Goal: Transaction & Acquisition: Download file/media

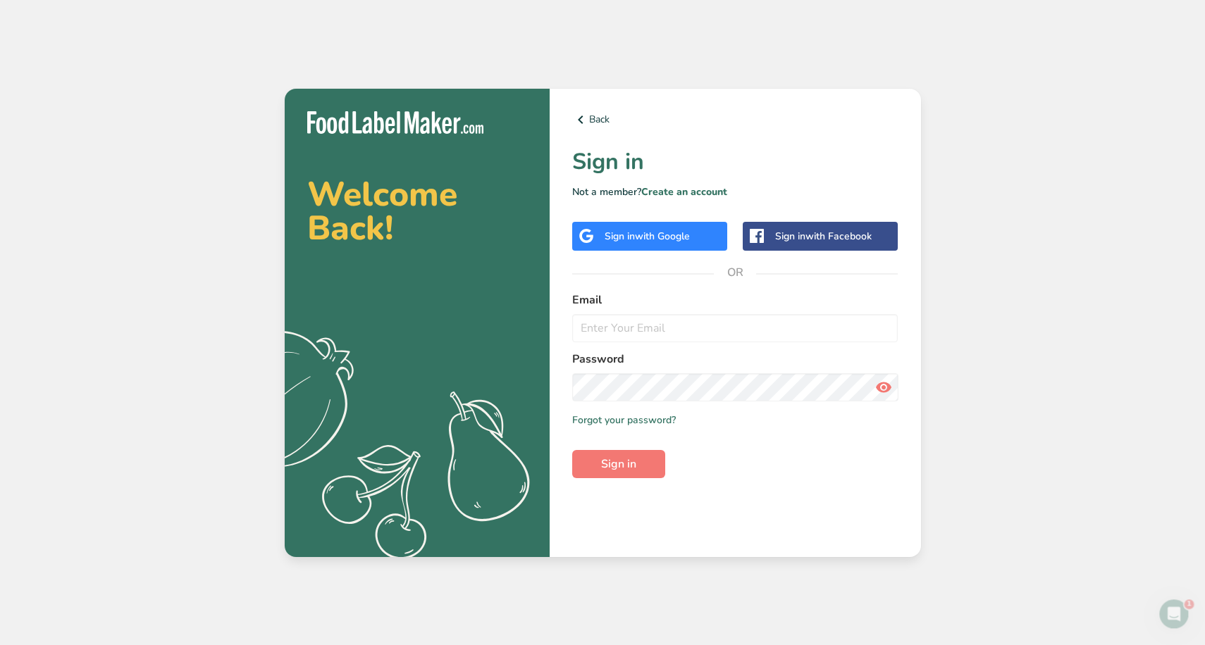
click at [566, 329] on div "Back Sign in Not a member? Create an account Sign in with Google Sign in with F…" at bounding box center [735, 323] width 371 height 469
click at [613, 329] on input "email" at bounding box center [735, 328] width 326 height 28
type input "office@brazilgourmetpizzeriagrill.com"
click at [644, 244] on div "Sign in with Google" at bounding box center [649, 236] width 155 height 29
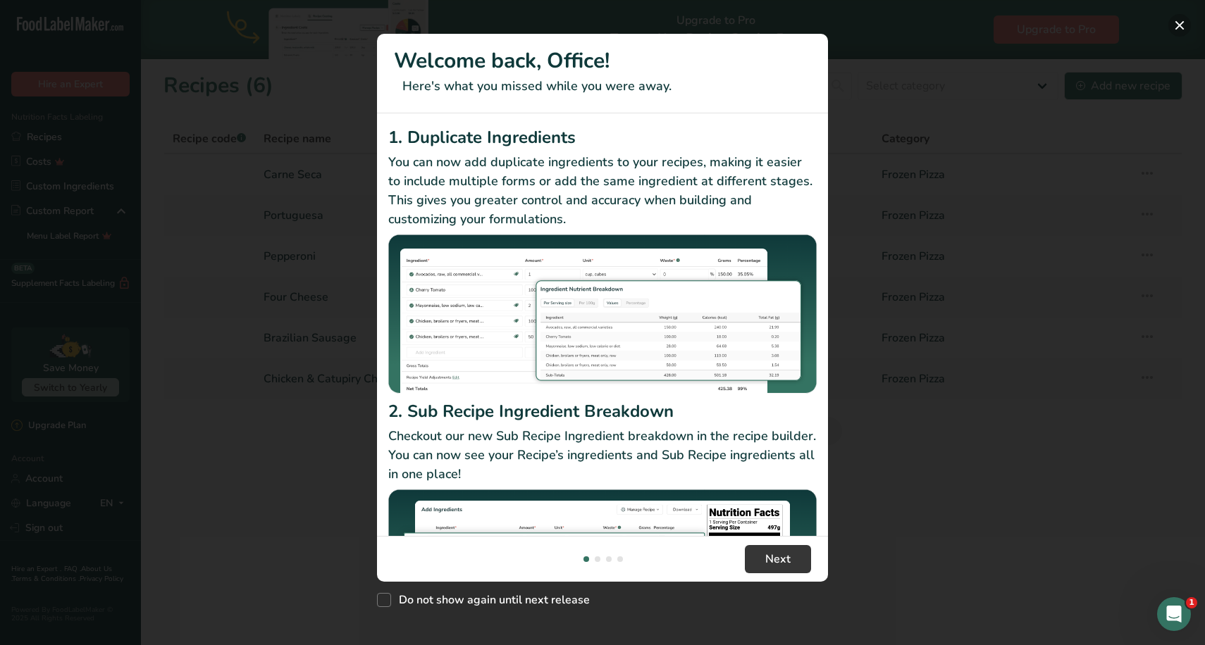
click at [1175, 25] on button "New Features" at bounding box center [1179, 25] width 23 height 23
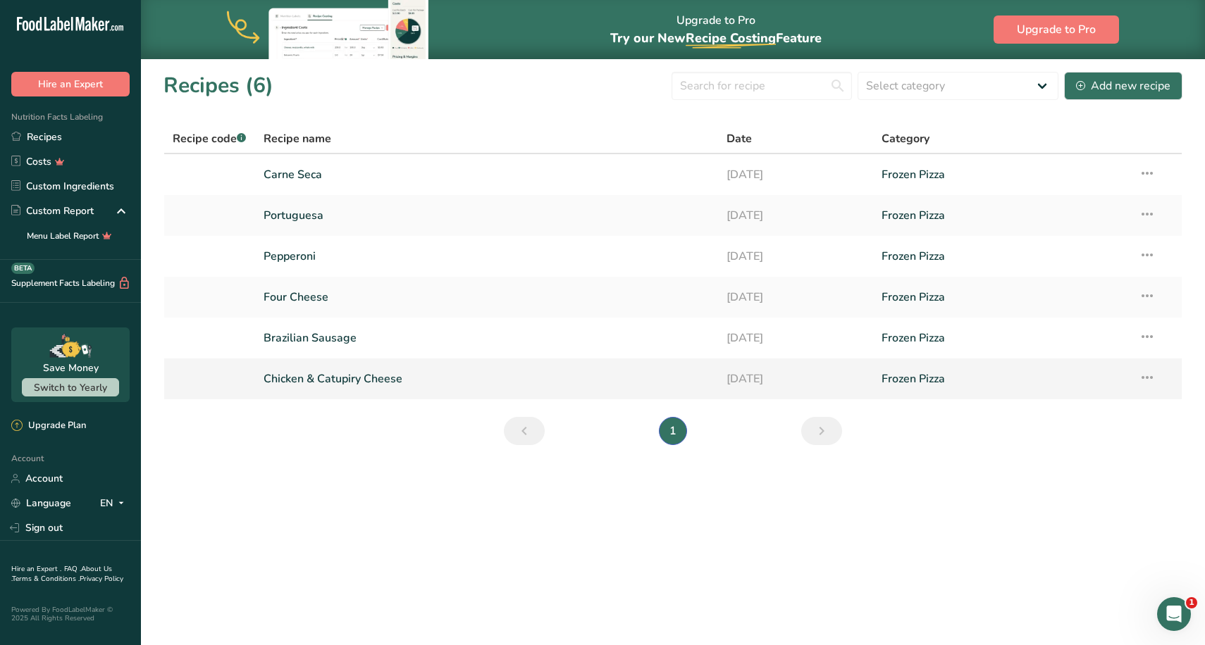
click at [378, 377] on link "Chicken & Catupiry Cheese" at bounding box center [486, 379] width 447 height 30
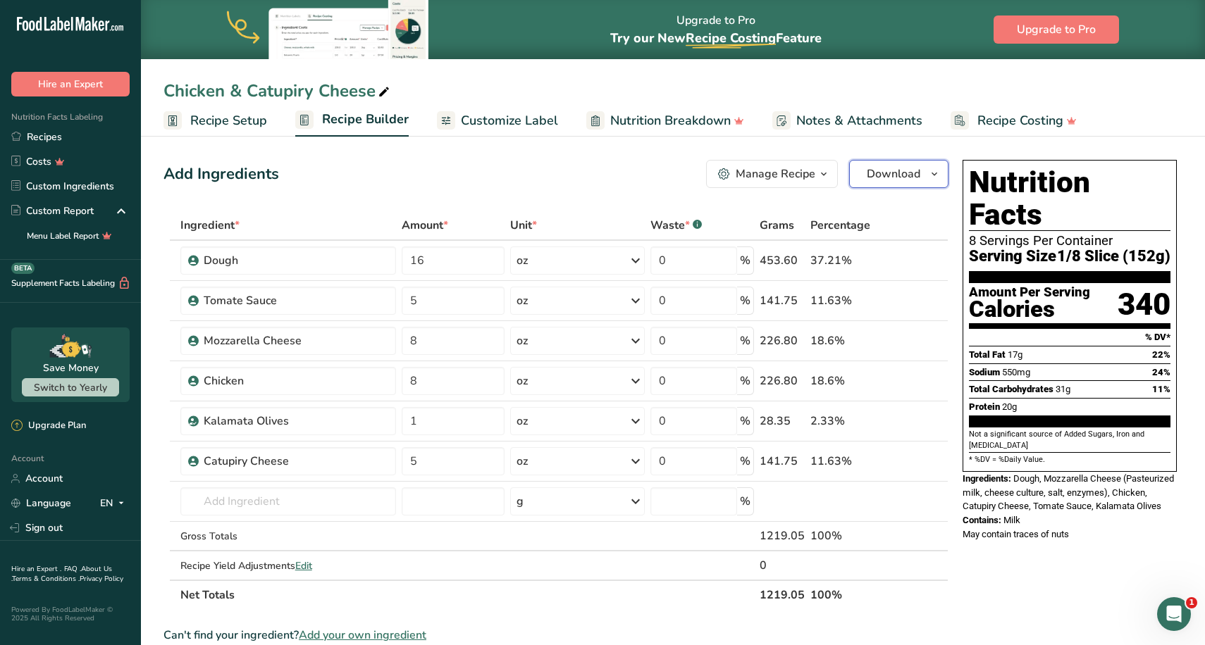
click at [906, 175] on span "Download" at bounding box center [894, 174] width 54 height 17
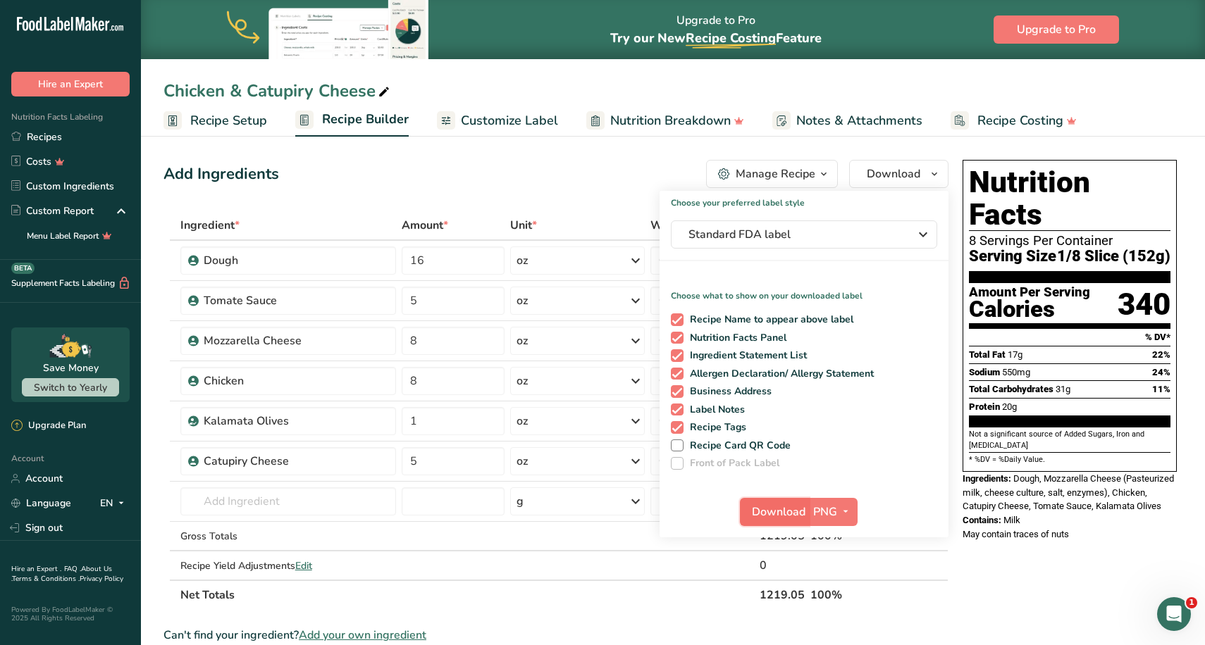
click at [773, 514] on span "Download" at bounding box center [779, 512] width 54 height 17
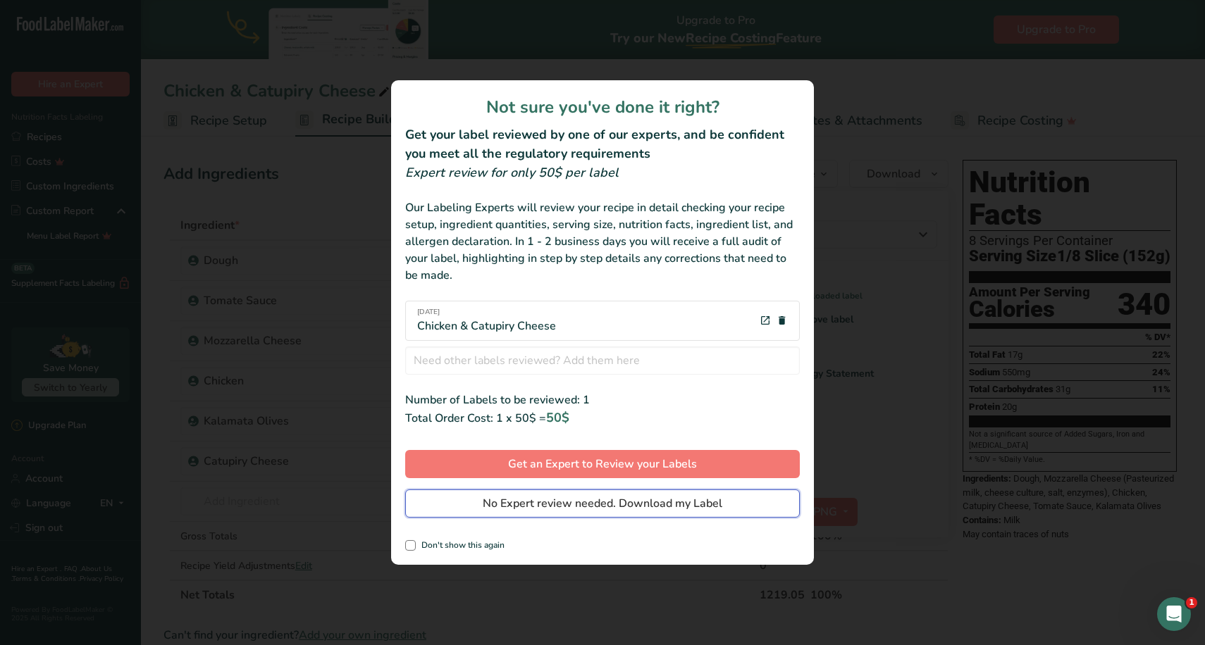
click at [624, 498] on span "No Expert review needed. Download my Label" at bounding box center [603, 503] width 240 height 17
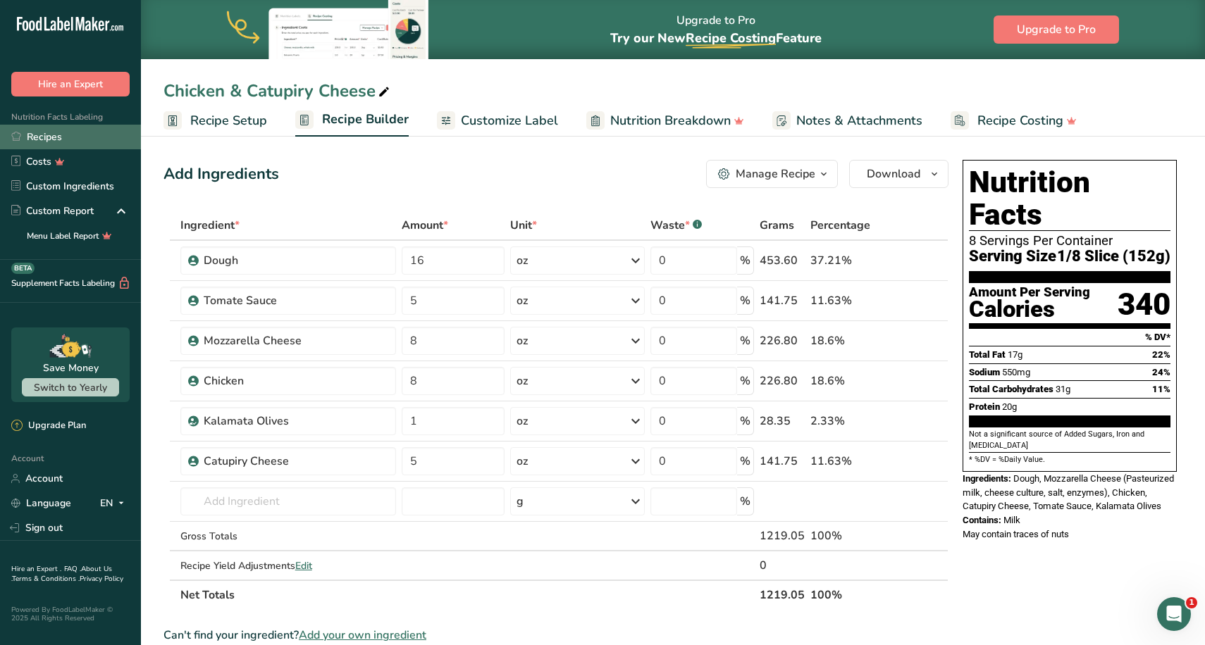
click at [51, 137] on link "Recipes" at bounding box center [70, 137] width 141 height 25
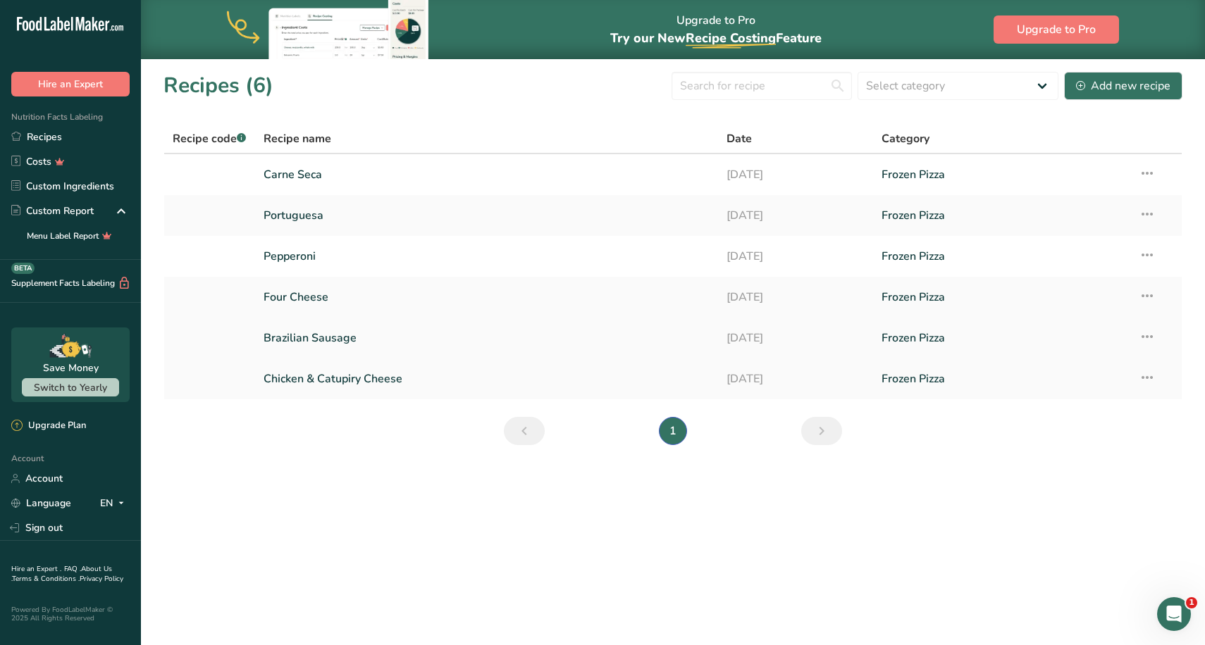
click at [366, 342] on link "Brazilian Sausage" at bounding box center [486, 338] width 447 height 30
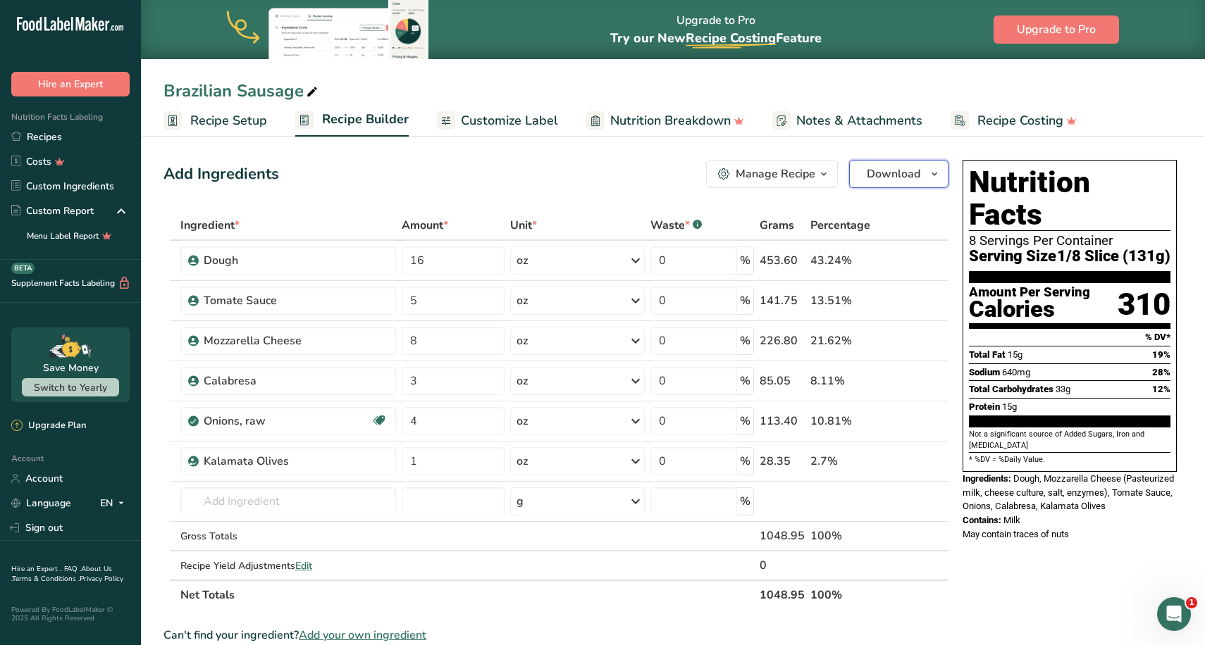
click at [929, 178] on icon "button" at bounding box center [934, 175] width 11 height 18
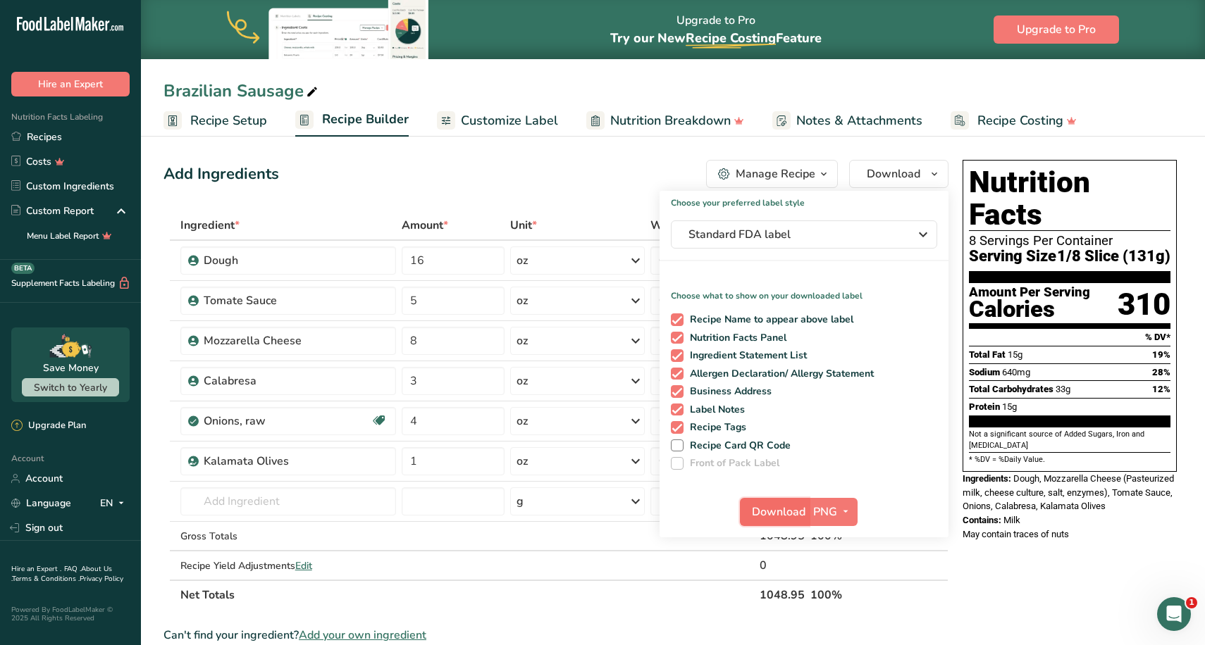
click at [776, 507] on span "Download" at bounding box center [779, 512] width 54 height 17
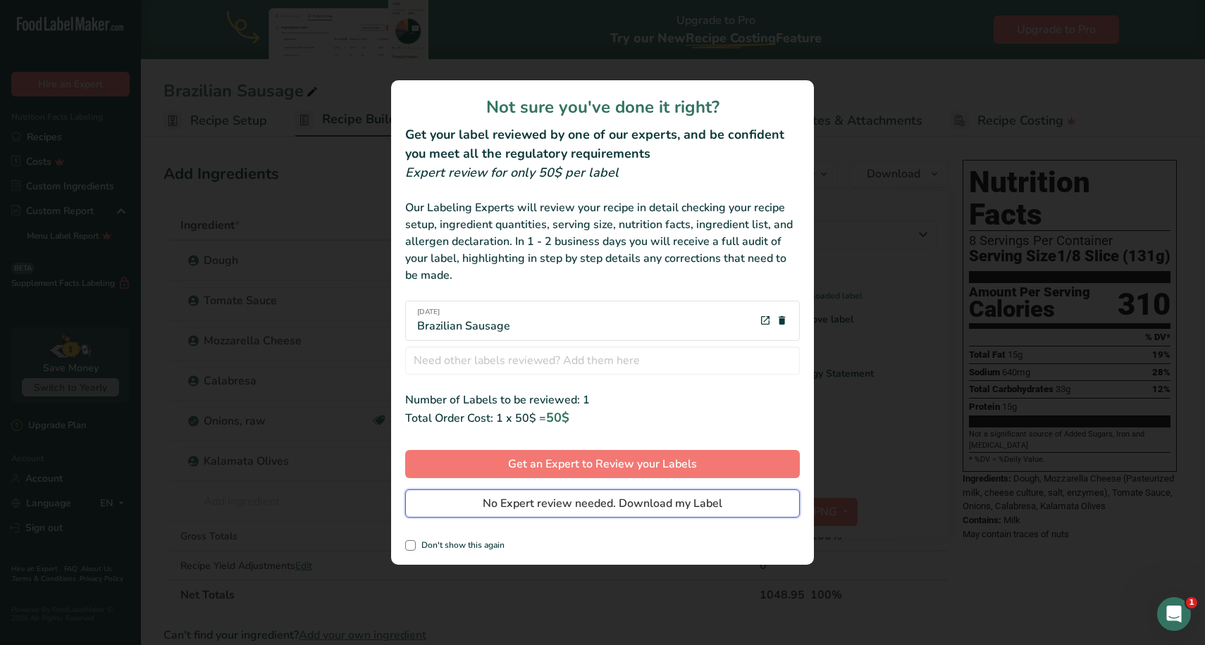
click at [619, 495] on button "No Expert review needed. Download my Label" at bounding box center [602, 504] width 395 height 28
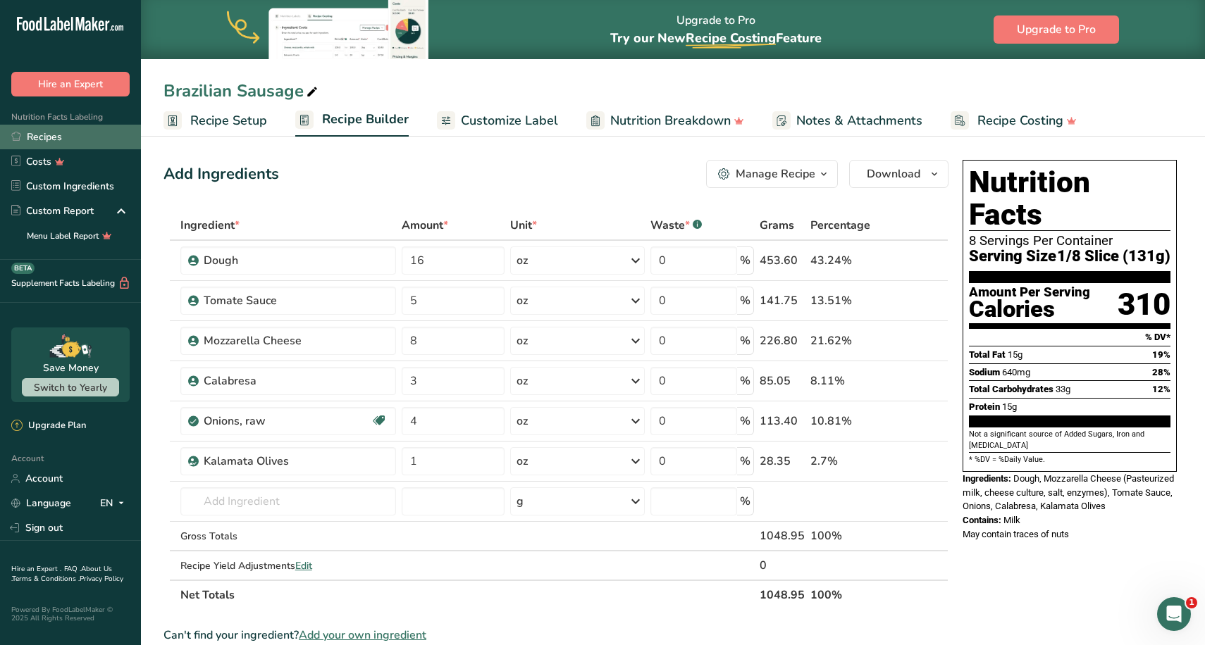
click at [70, 138] on link "Recipes" at bounding box center [70, 137] width 141 height 25
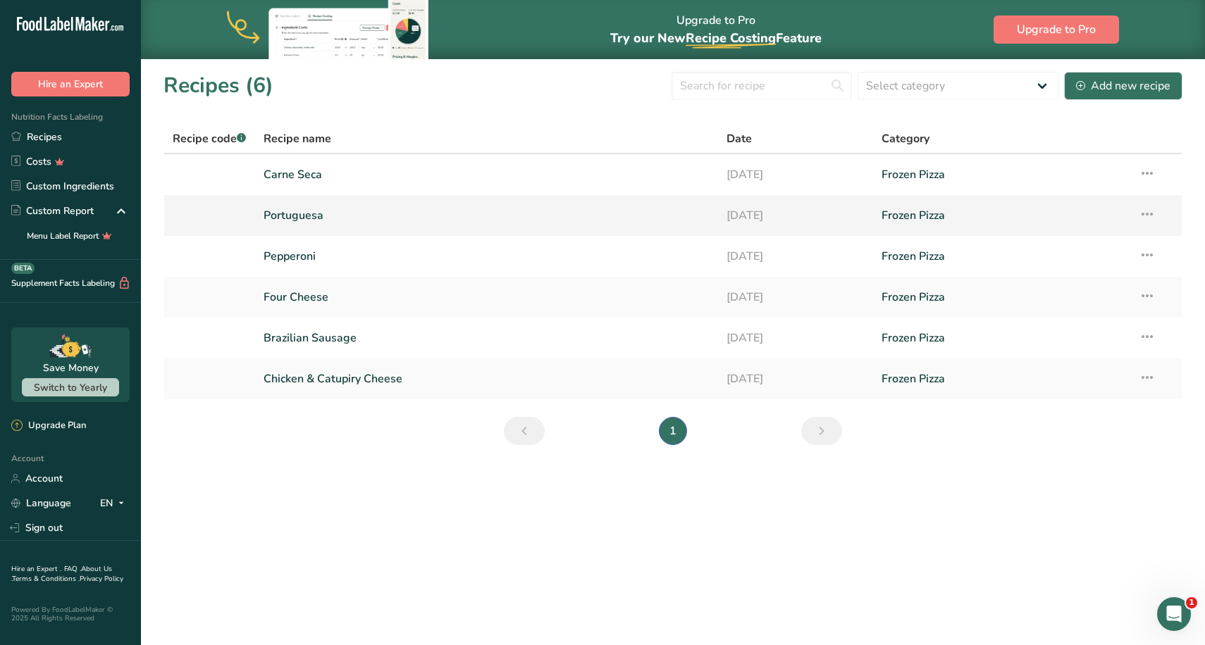
click at [355, 212] on link "Portuguesa" at bounding box center [486, 216] width 447 height 30
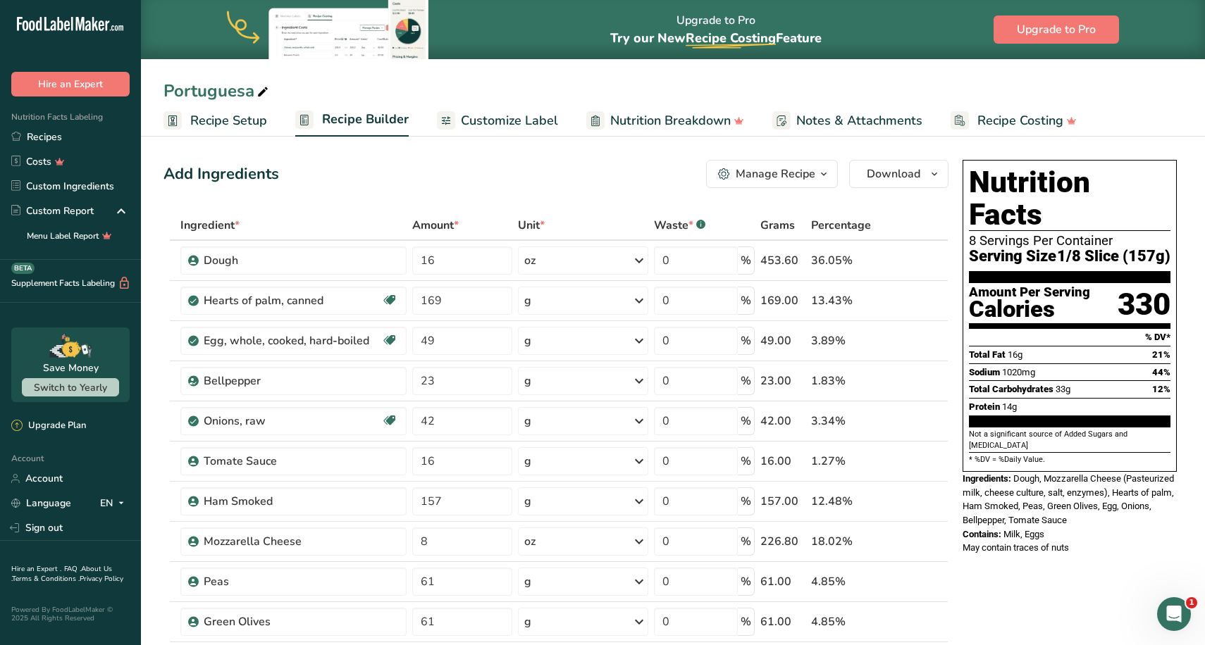
click at [930, 172] on icon "button" at bounding box center [934, 175] width 11 height 18
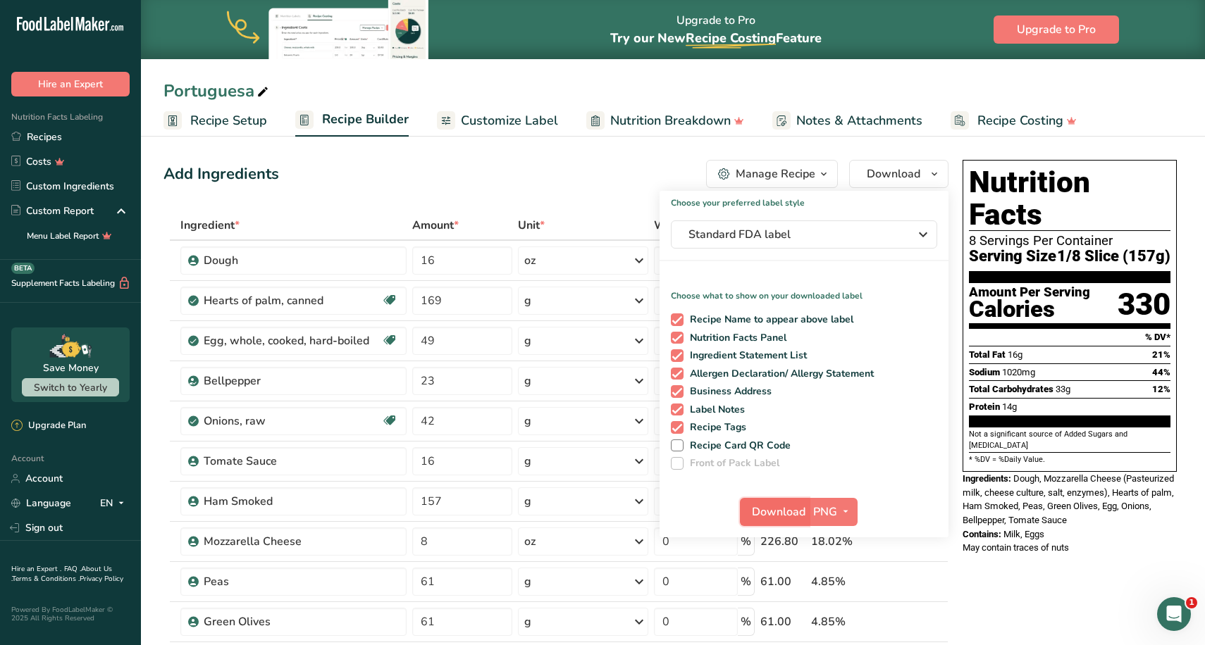
click at [781, 512] on span "Download" at bounding box center [779, 512] width 54 height 17
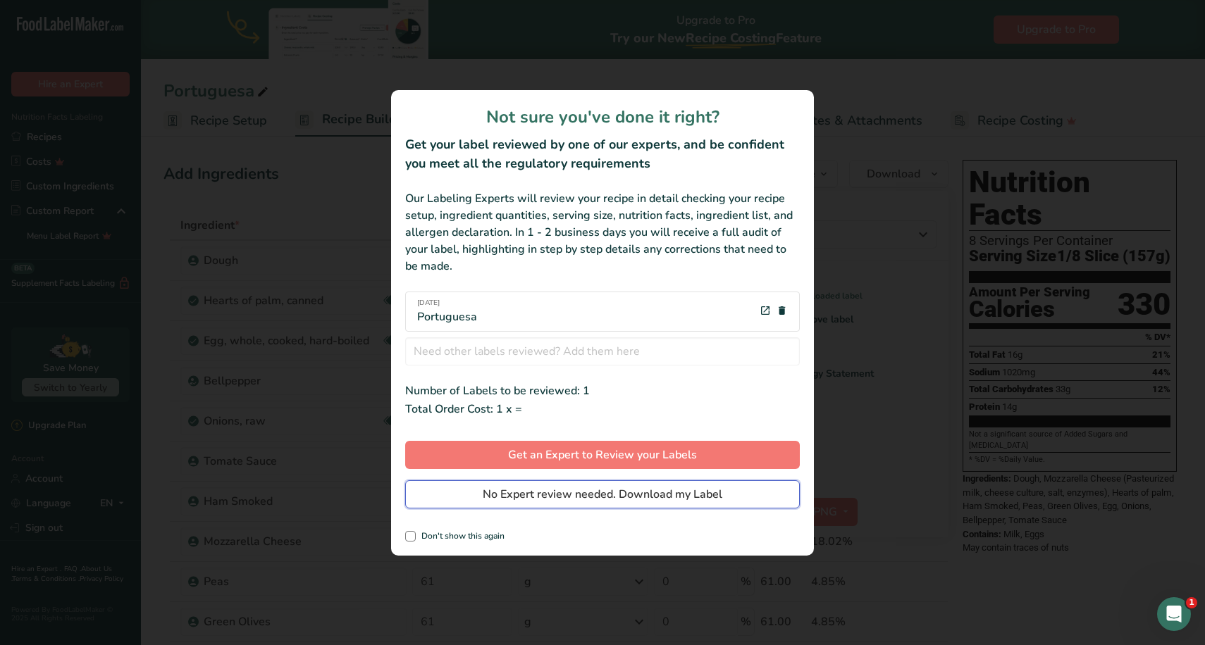
click at [642, 495] on span "No Expert review needed. Download my Label" at bounding box center [603, 494] width 240 height 17
